Goal: Task Accomplishment & Management: Complete application form

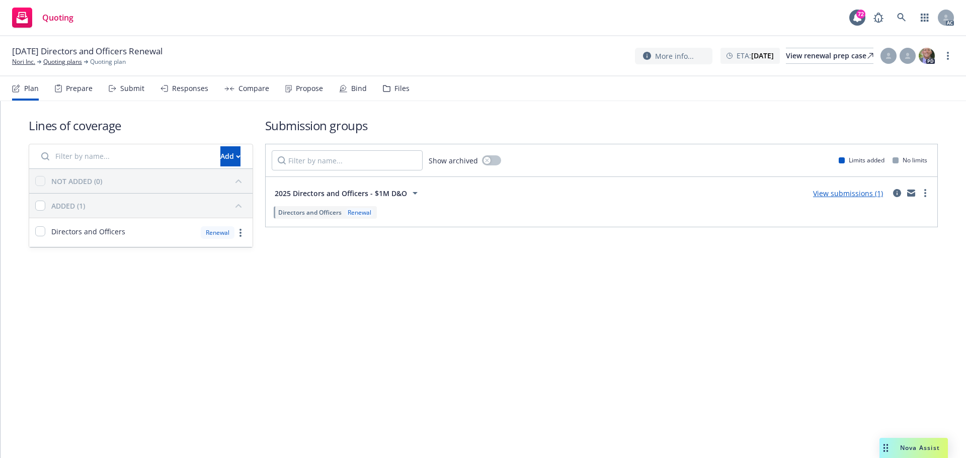
click at [125, 93] on div "Submit" at bounding box center [127, 88] width 36 height 24
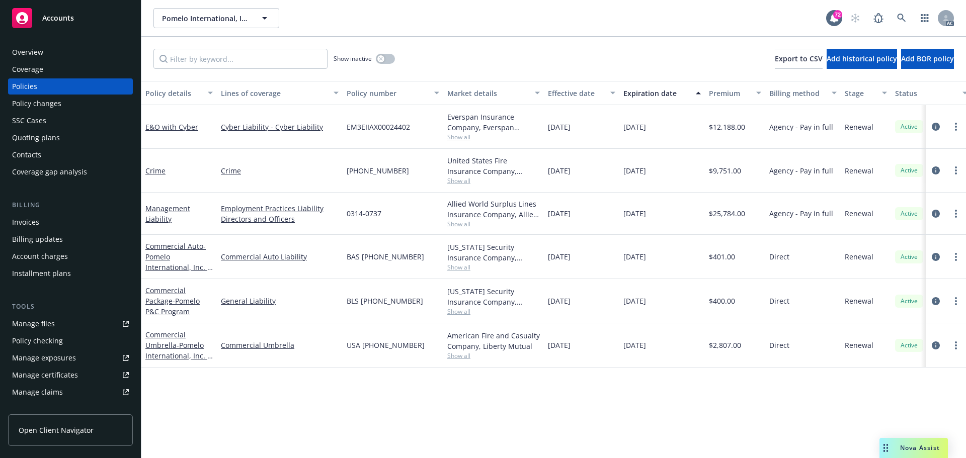
click at [454, 401] on div "Policy details Lines of coverage Policy number Market details Effective date Ex…" at bounding box center [553, 269] width 824 height 377
click at [468, 356] on span "Show all" at bounding box center [493, 356] width 93 height 9
click at [333, 399] on div "Policy details Lines of coverage Policy number Market details Effective date Ex…" at bounding box center [553, 269] width 824 height 377
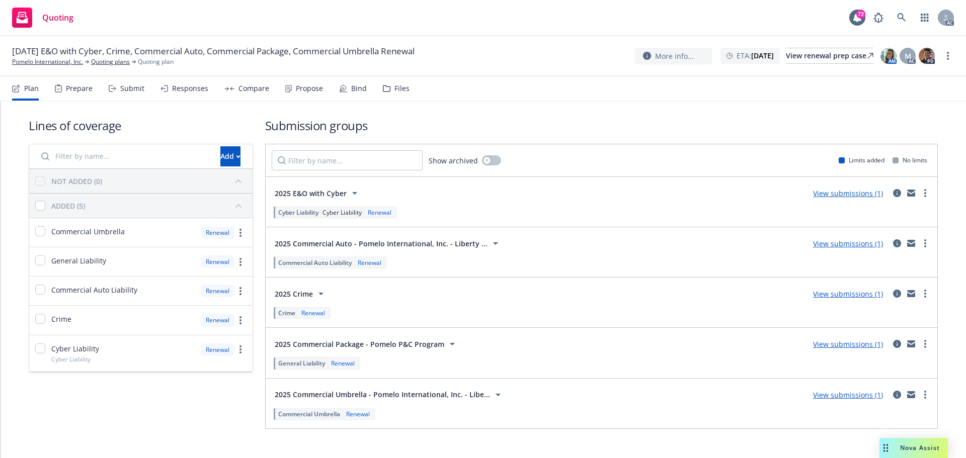
click at [135, 88] on div "Submit" at bounding box center [132, 89] width 24 height 8
